Goal: Find specific page/section: Find specific page/section

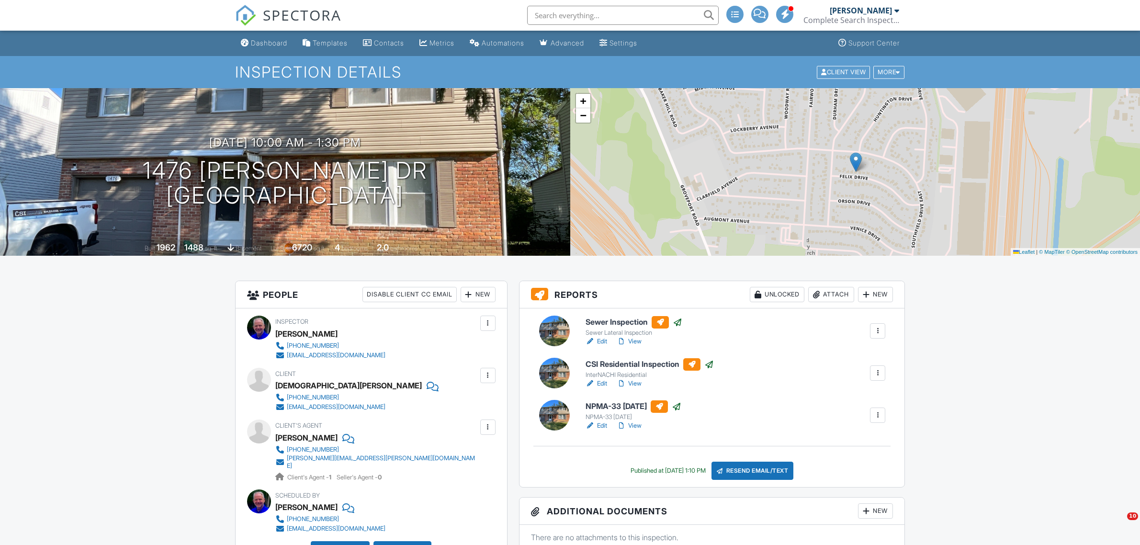
drag, startPoint x: 0, startPoint y: 0, endPoint x: 282, endPoint y: 41, distance: 284.6
click at [282, 41] on div "Dashboard" at bounding box center [269, 43] width 36 height 8
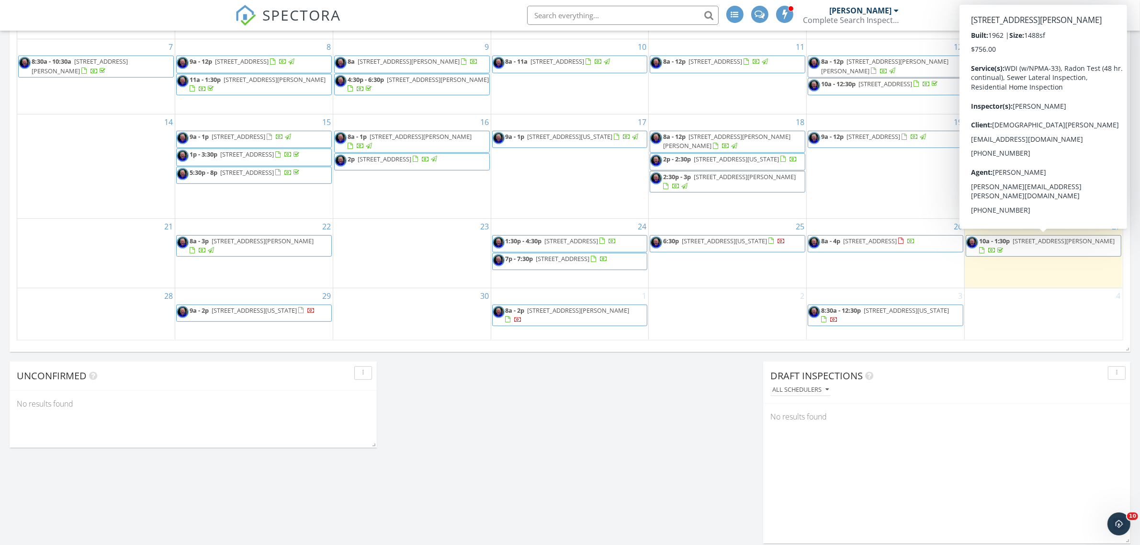
click at [1026, 239] on span "1476 Felix Dr, Columbus 43207" at bounding box center [1064, 241] width 102 height 9
